Goal: Information Seeking & Learning: Check status

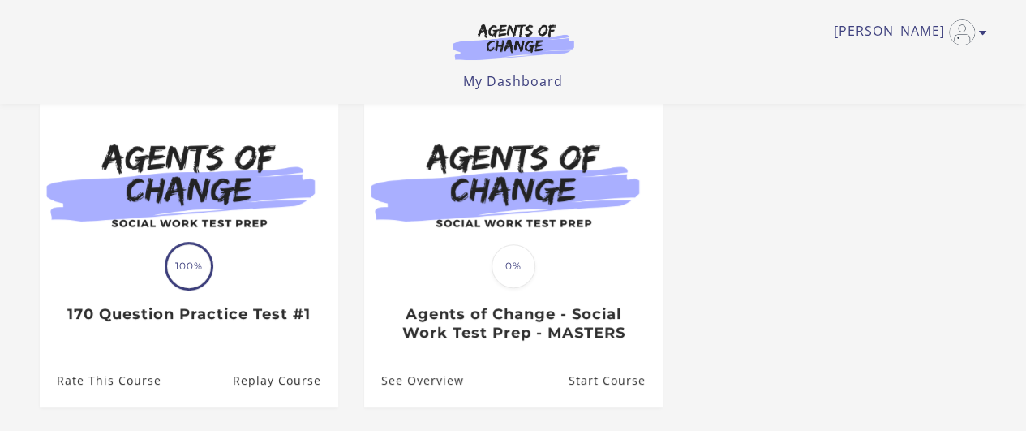
scroll to position [135, 0]
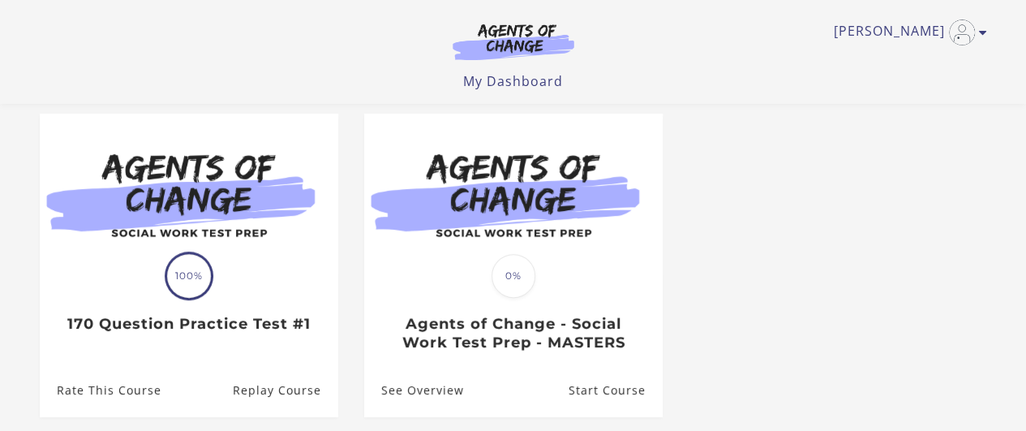
click at [194, 274] on span "100%" at bounding box center [189, 276] width 44 height 44
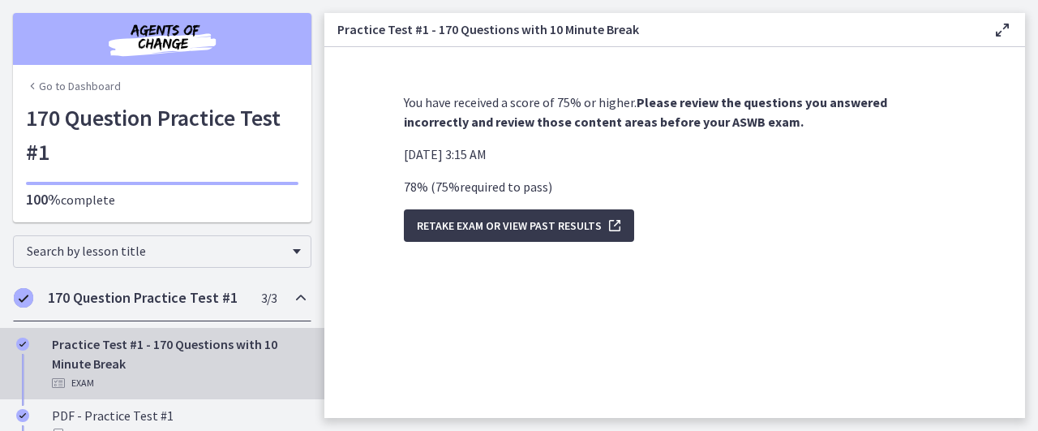
click at [152, 292] on h2 "170 Question Practice Test #1" at bounding box center [147, 297] width 198 height 19
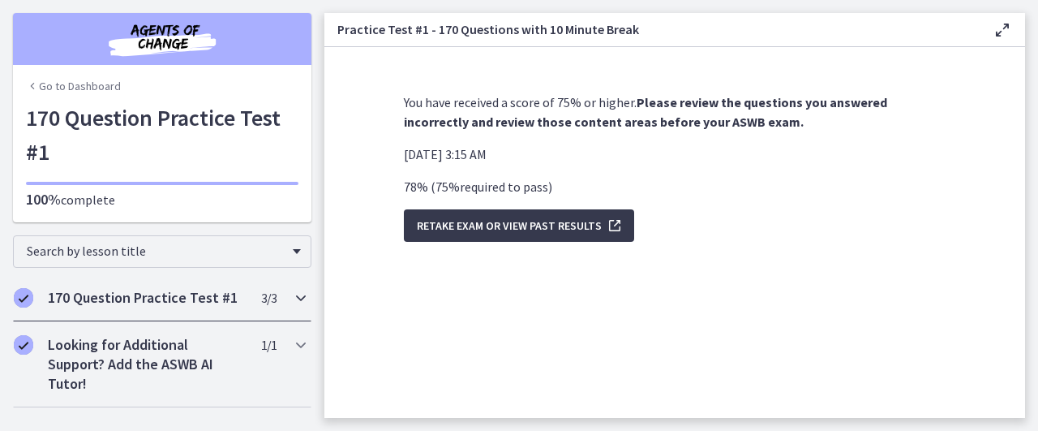
click at [152, 292] on h2 "170 Question Practice Test #1" at bounding box center [147, 297] width 198 height 19
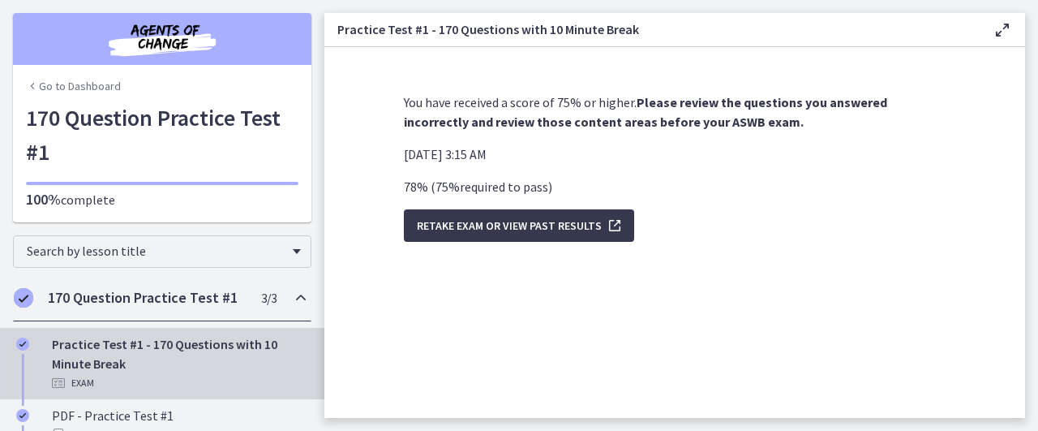
click at [133, 342] on div "Practice Test #1 - 170 Questions with 10 Minute Break Exam" at bounding box center [178, 363] width 253 height 58
click at [220, 345] on div "Practice Test #1 - 170 Questions with 10 Minute Break Exam" at bounding box center [178, 363] width 253 height 58
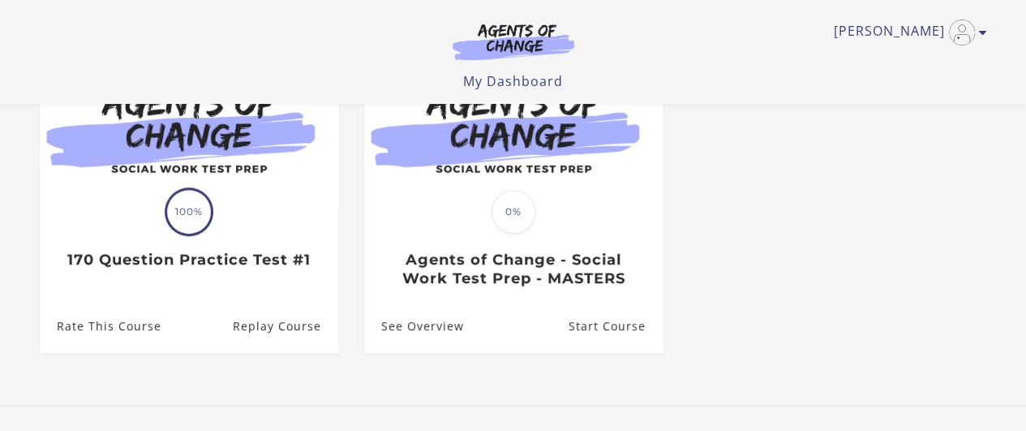
scroll to position [216, 0]
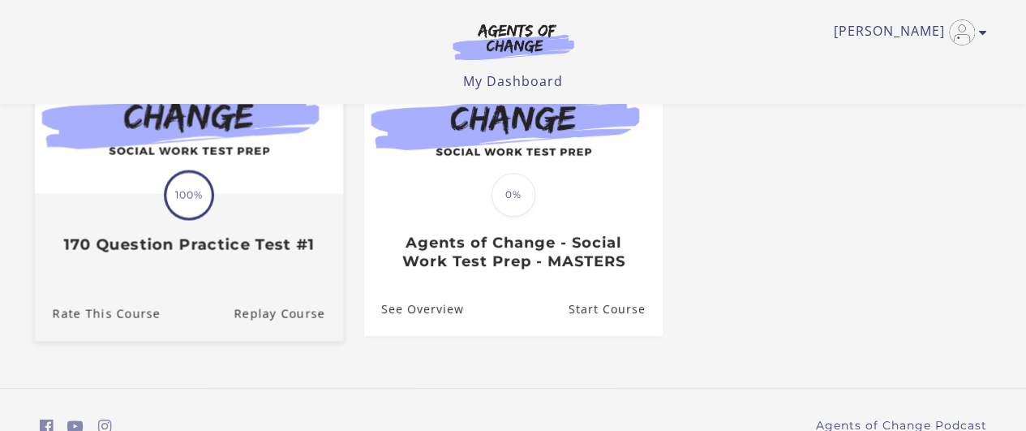
click at [189, 210] on span "100%" at bounding box center [188, 194] width 45 height 45
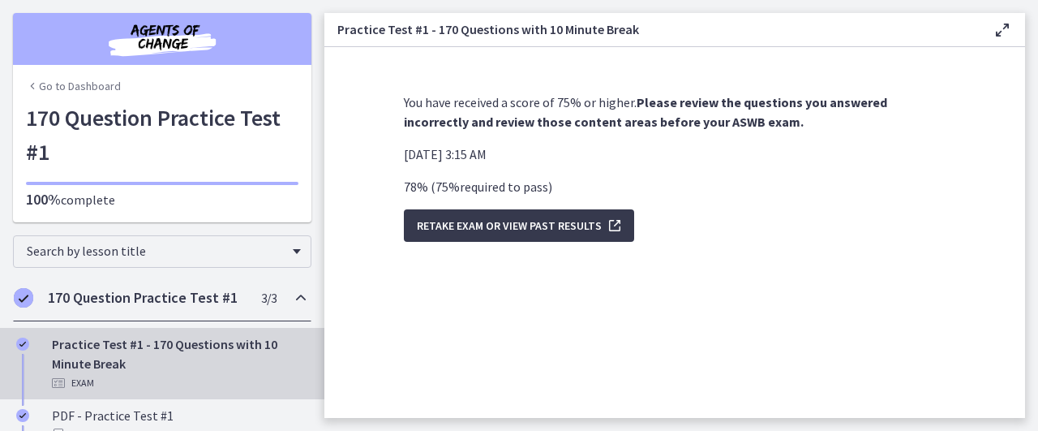
click at [222, 304] on h2 "170 Question Practice Test #1" at bounding box center [147, 297] width 198 height 19
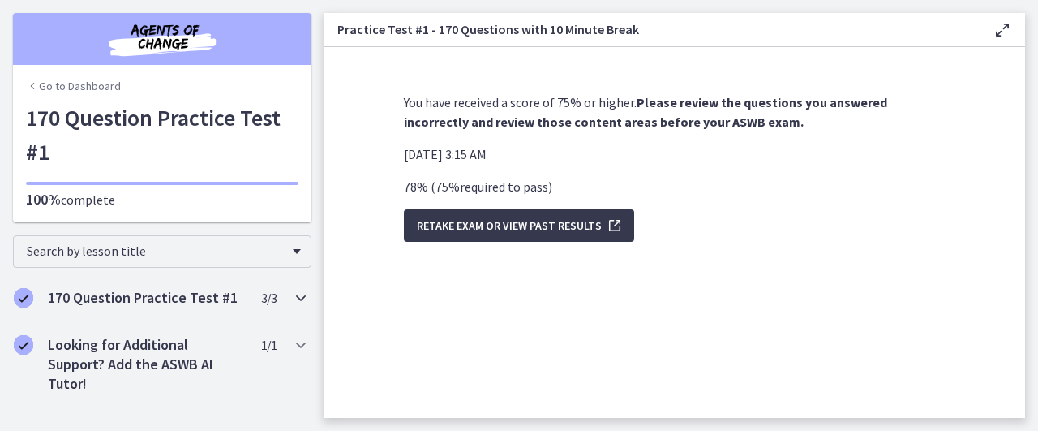
click at [240, 300] on h2 "170 Question Practice Test #1" at bounding box center [147, 297] width 198 height 19
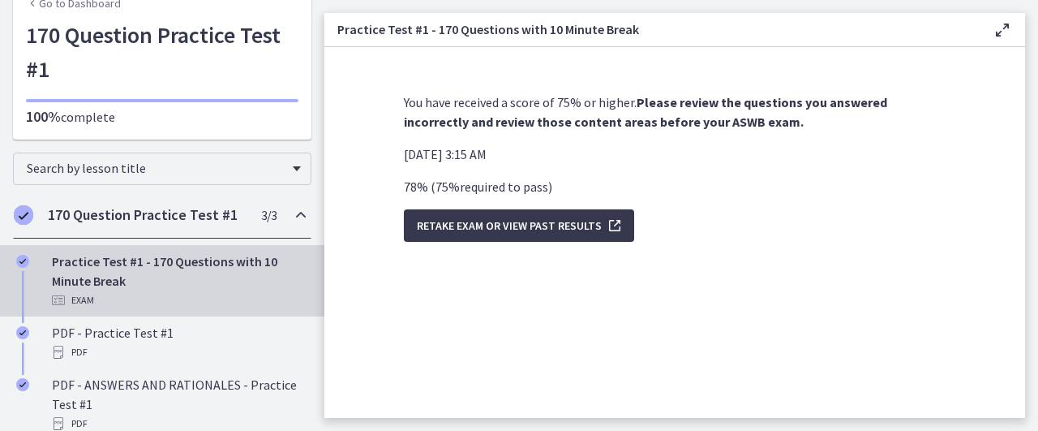
scroll to position [91, 0]
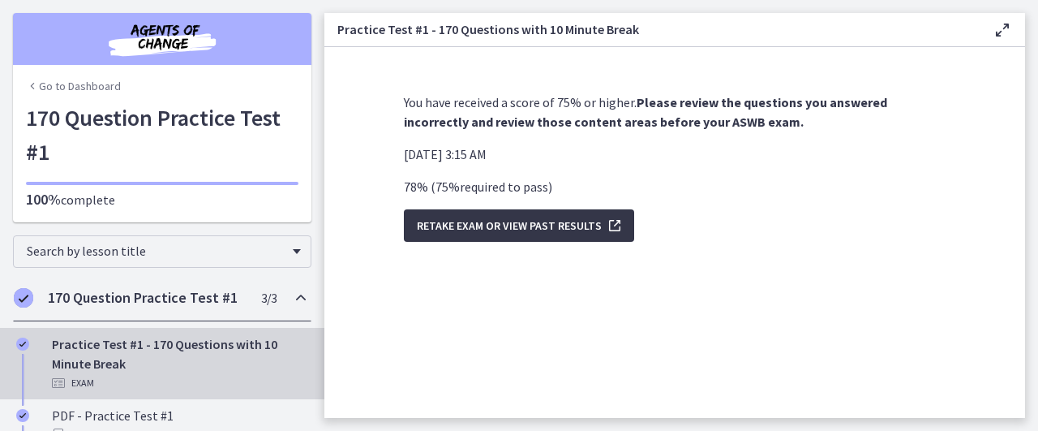
click at [485, 225] on span "Retake Exam OR View Past Results" at bounding box center [509, 225] width 185 height 19
